Goal: Find specific page/section: Find specific page/section

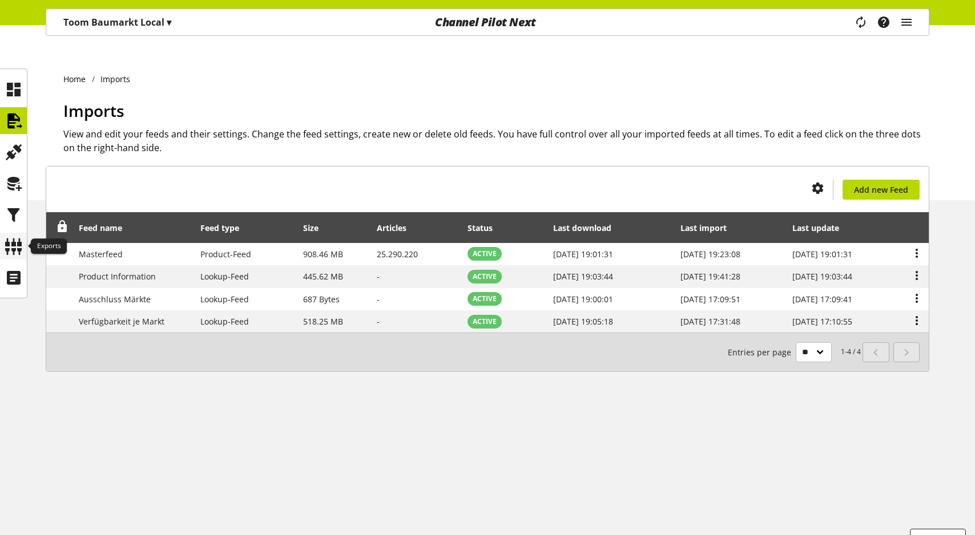
click at [10, 239] on icon at bounding box center [14, 246] width 18 height 23
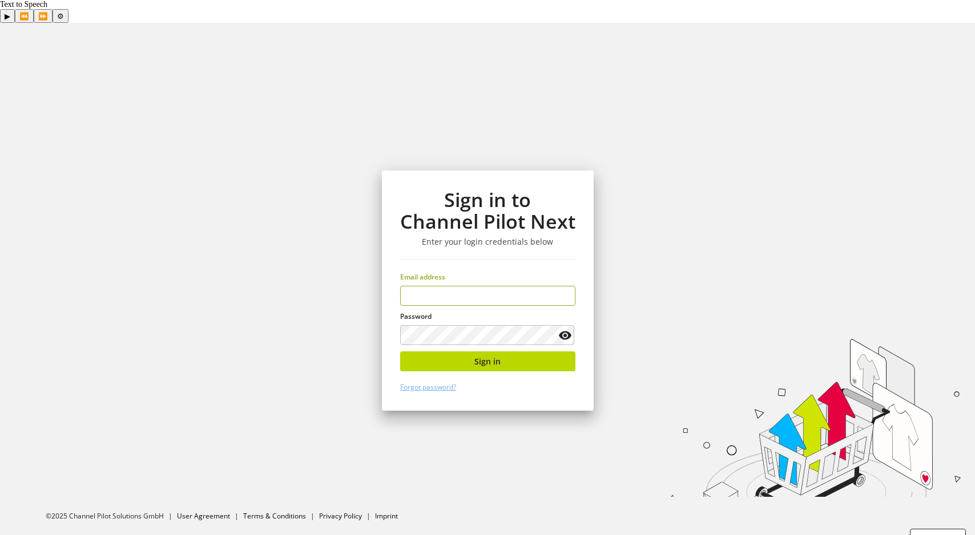
type input "**********"
click at [430, 352] on button "Sign in" at bounding box center [487, 362] width 175 height 20
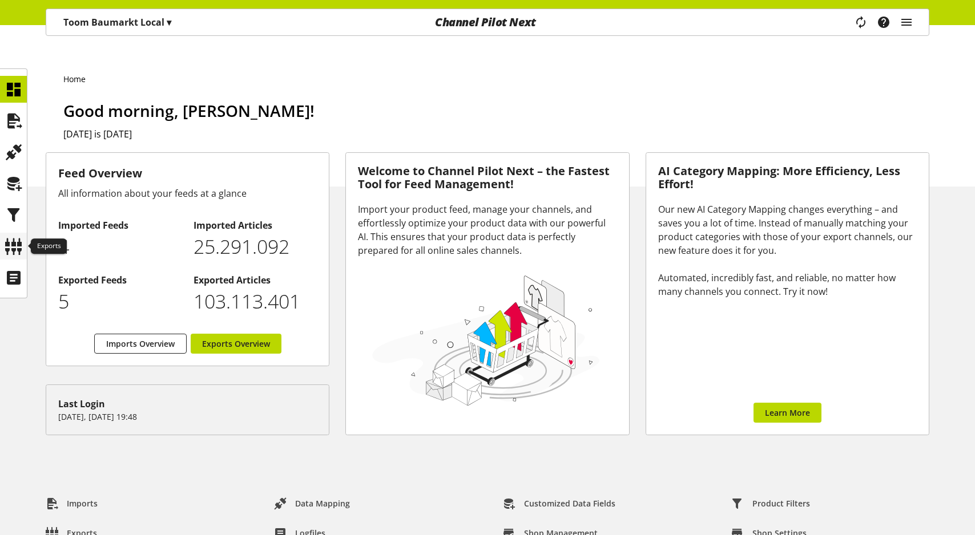
click at [12, 248] on icon at bounding box center [14, 246] width 18 height 23
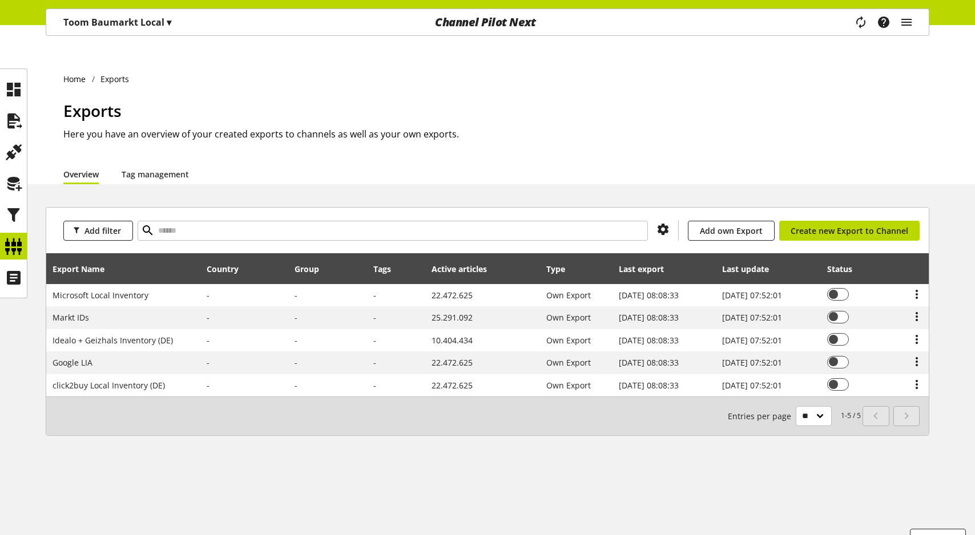
click at [115, 23] on p "Toom Baumarkt Local ▾" at bounding box center [117, 22] width 108 height 14
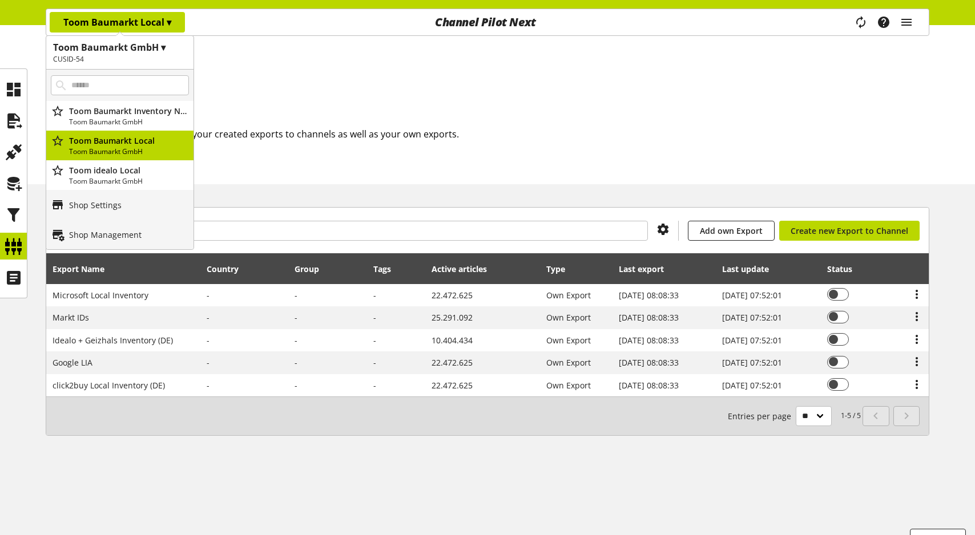
click at [115, 23] on p "Toom Baumarkt Local ▾" at bounding box center [117, 22] width 108 height 14
